Goal: Information Seeking & Learning: Learn about a topic

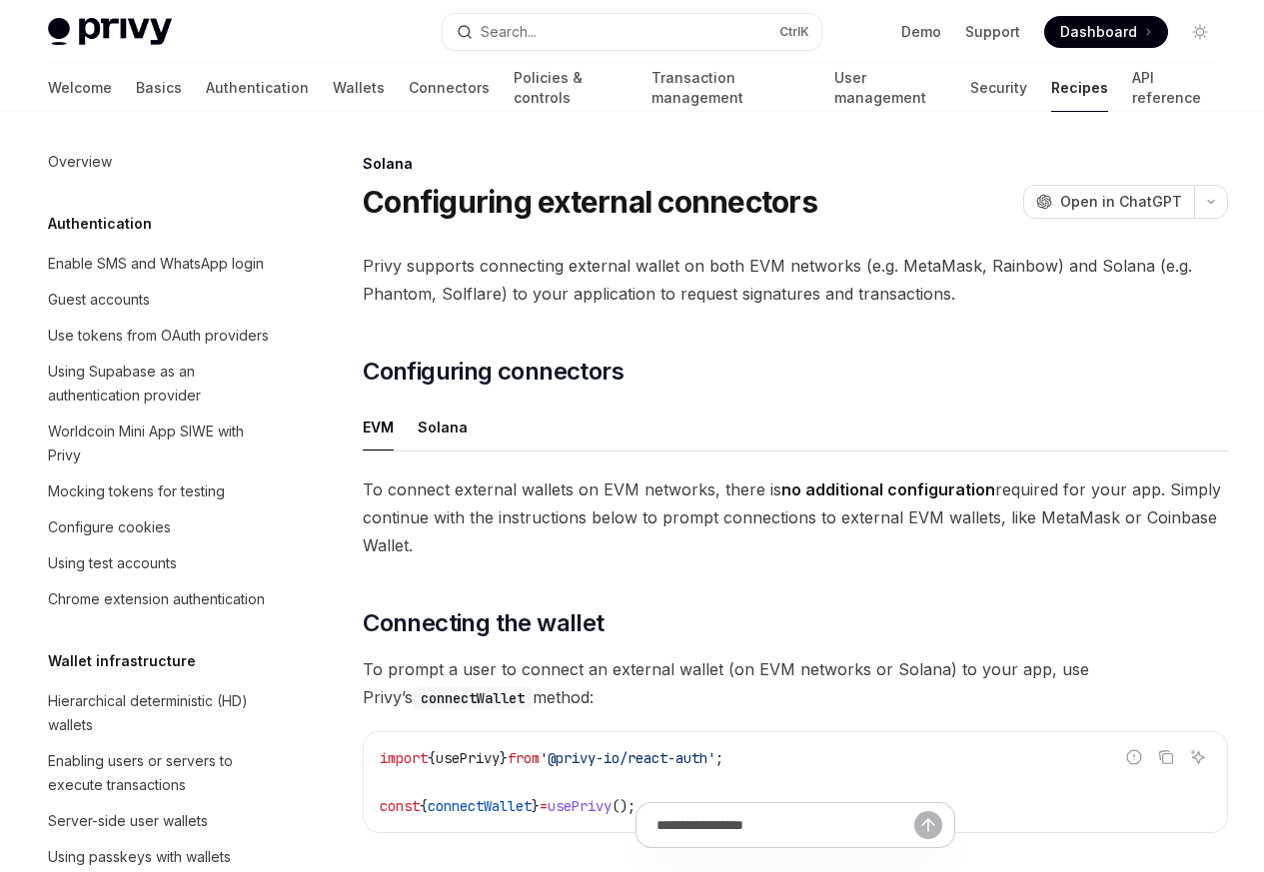
scroll to position [3199, 0]
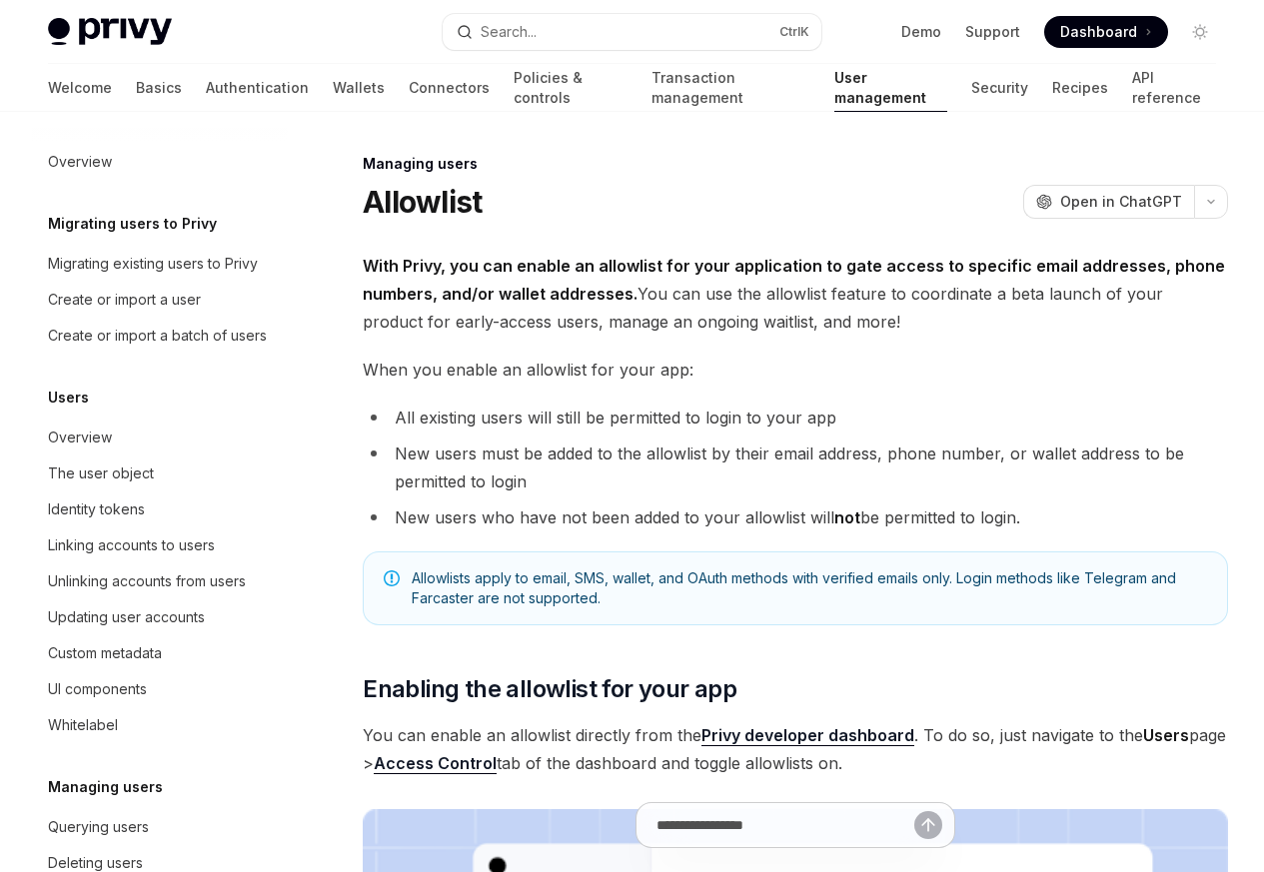
scroll to position [282, 0]
